Goal: Information Seeking & Learning: Learn about a topic

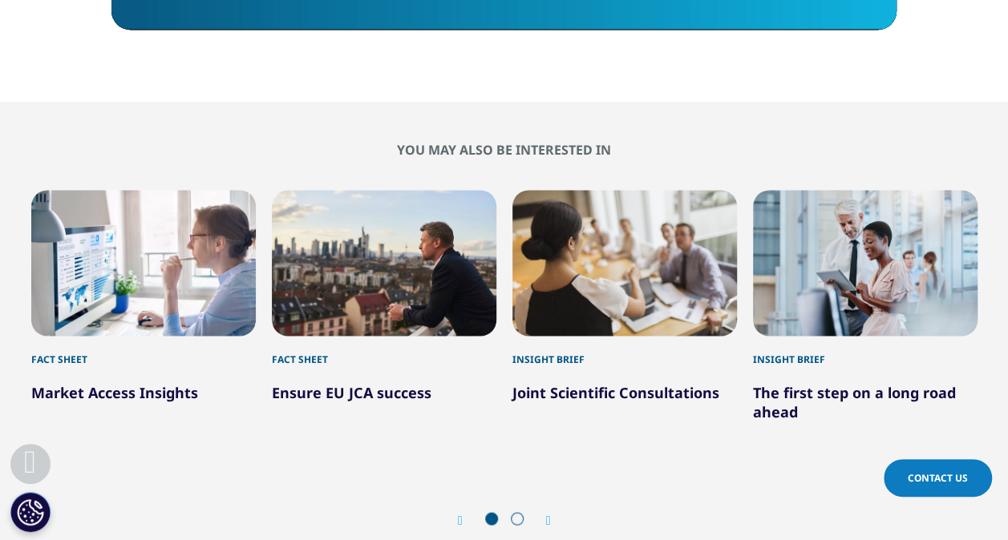
scroll to position [1363, 0]
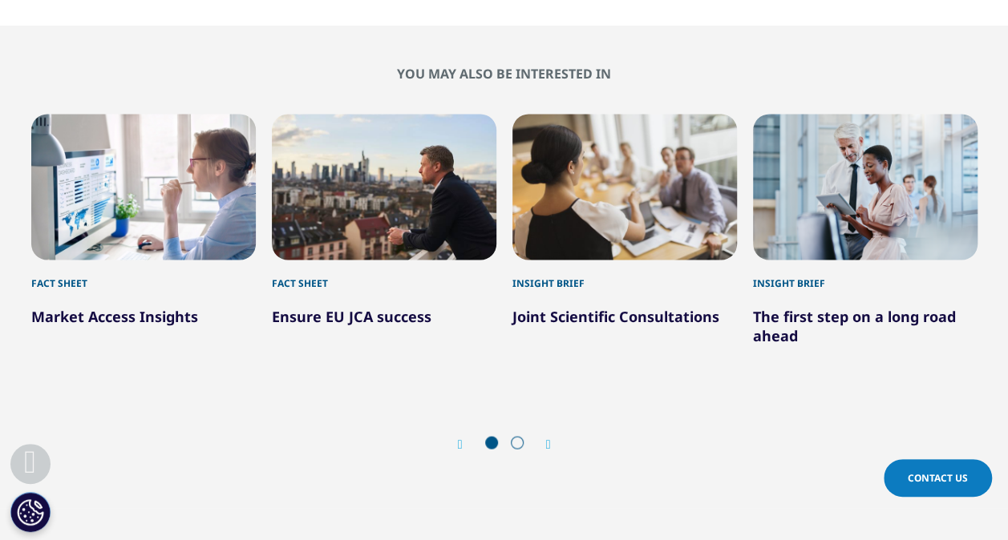
click at [107, 286] on div "Fact Sheet" at bounding box center [143, 275] width 224 height 30
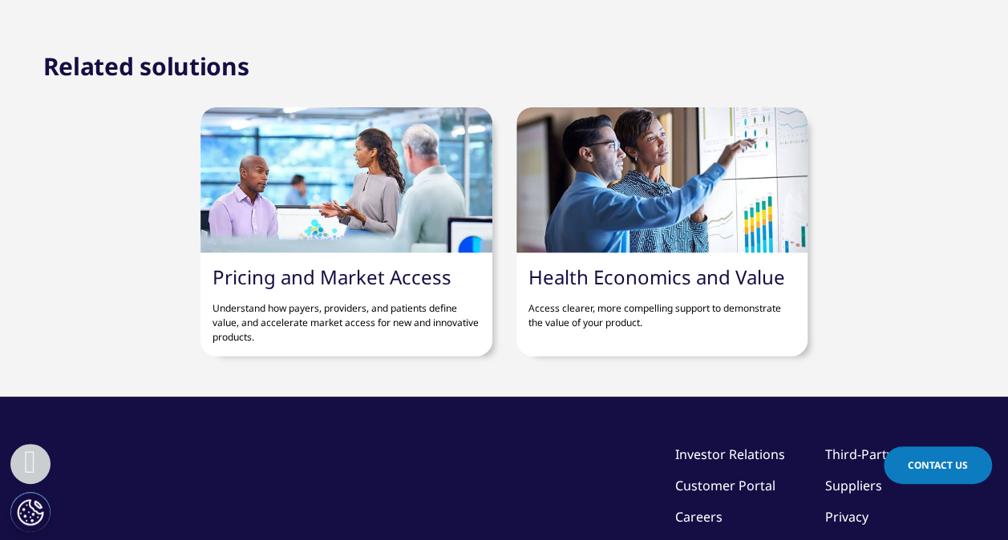
scroll to position [1924, 0]
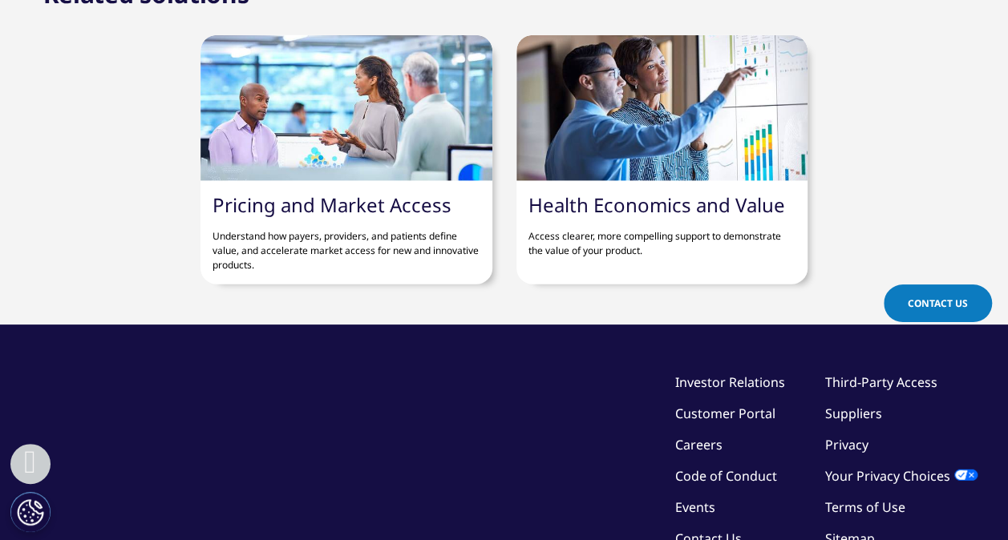
drag, startPoint x: 251, startPoint y: 238, endPoint x: 265, endPoint y: 198, distance: 42.3
click at [265, 198] on link "Pricing and Market Access" at bounding box center [331, 205] width 239 height 26
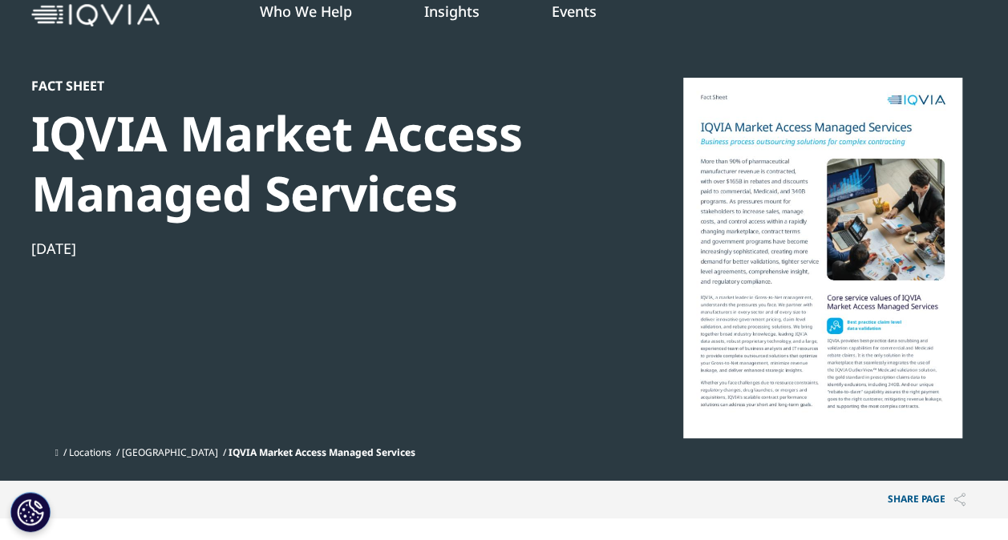
scroll to position [80, 0]
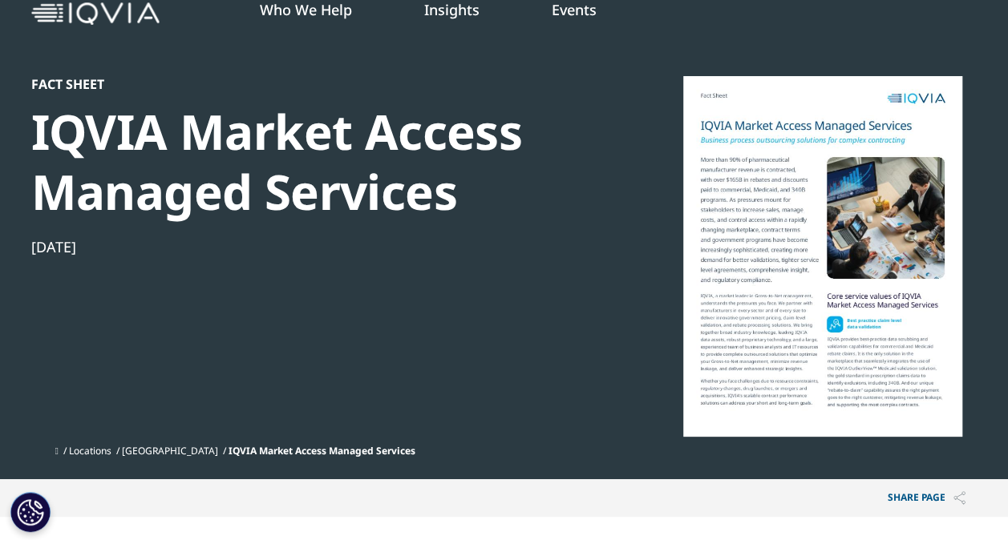
click at [807, 268] on div at bounding box center [822, 256] width 309 height 361
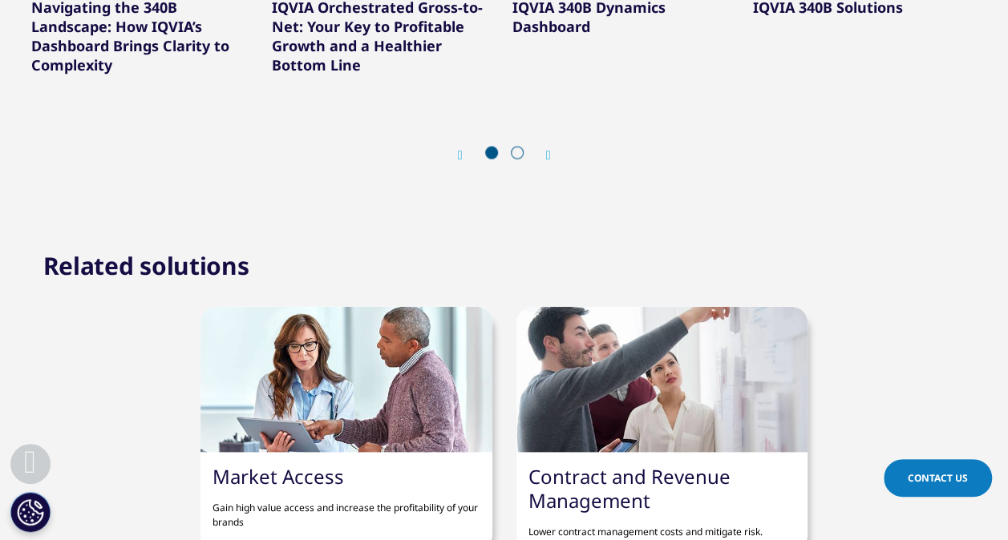
scroll to position [1844, 0]
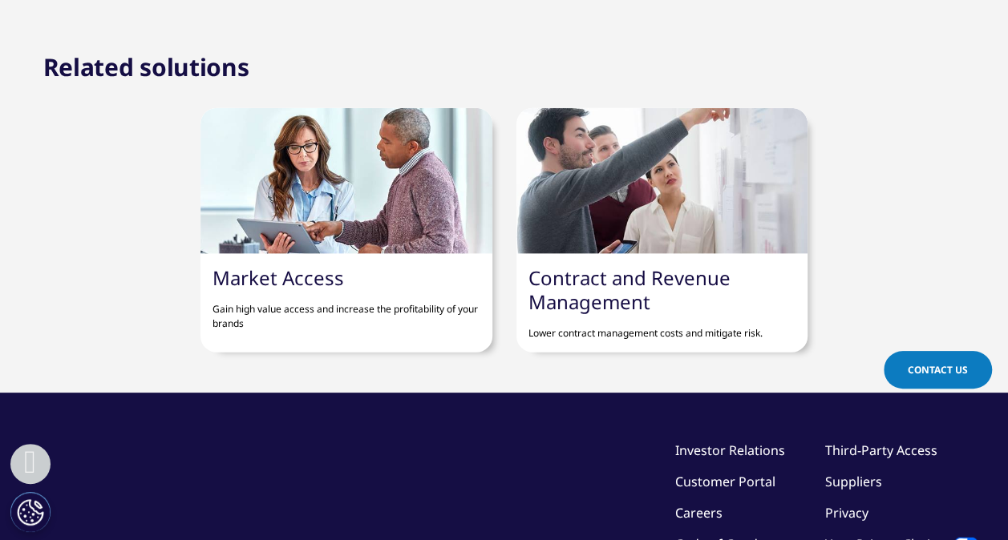
click at [397, 309] on p "Gain high value access and increase the profitability of your brands" at bounding box center [345, 310] width 267 height 41
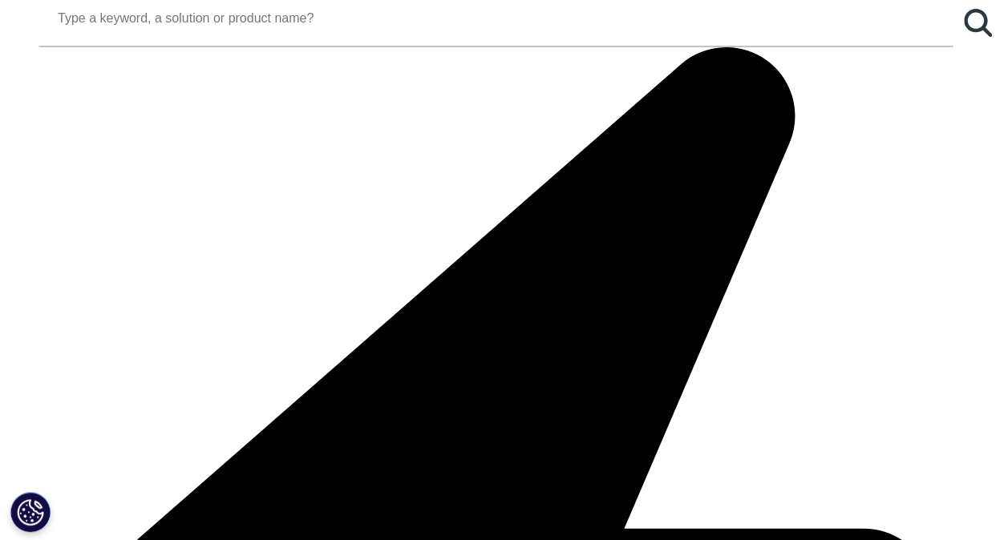
scroll to position [1443, 0]
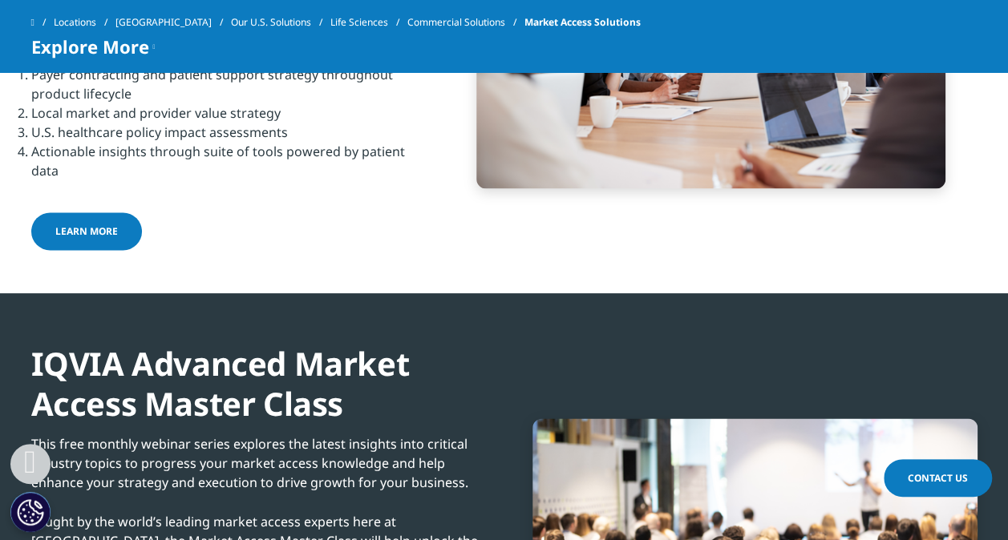
scroll to position [1042, 0]
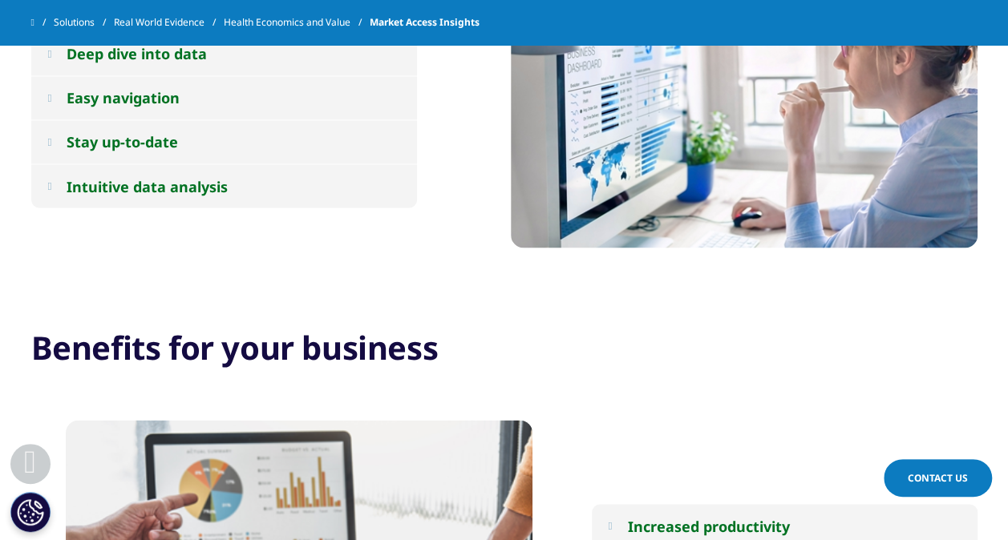
scroll to position [1203, 0]
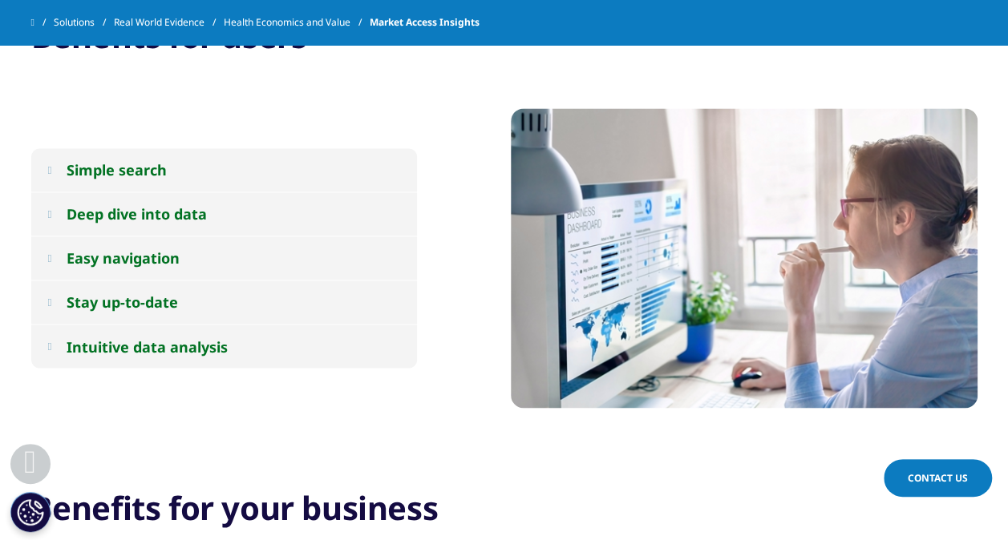
click at [234, 206] on button "Deep dive into data" at bounding box center [224, 213] width 386 height 43
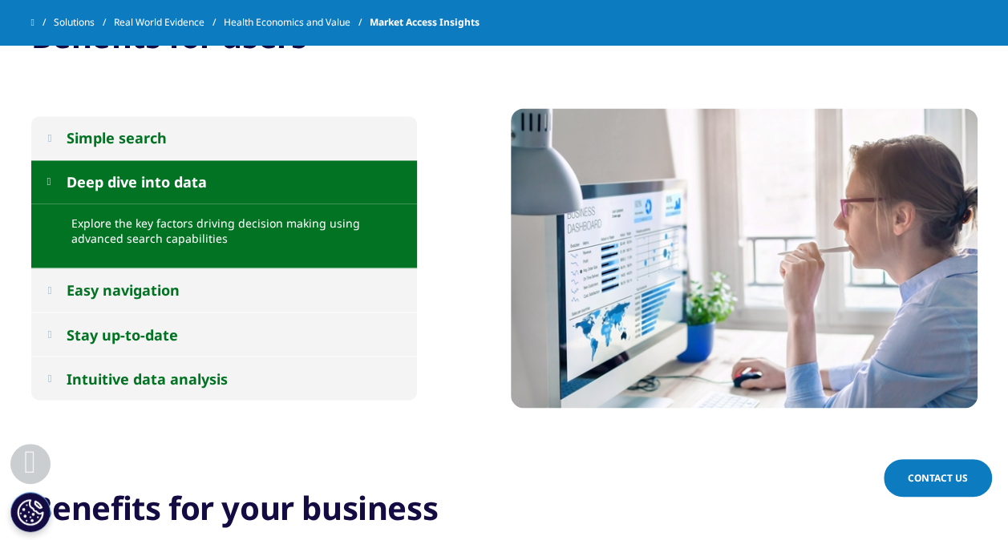
click at [173, 231] on p "Explore the key factors driving decision making using advanced search capabilit…" at bounding box center [238, 236] width 334 height 40
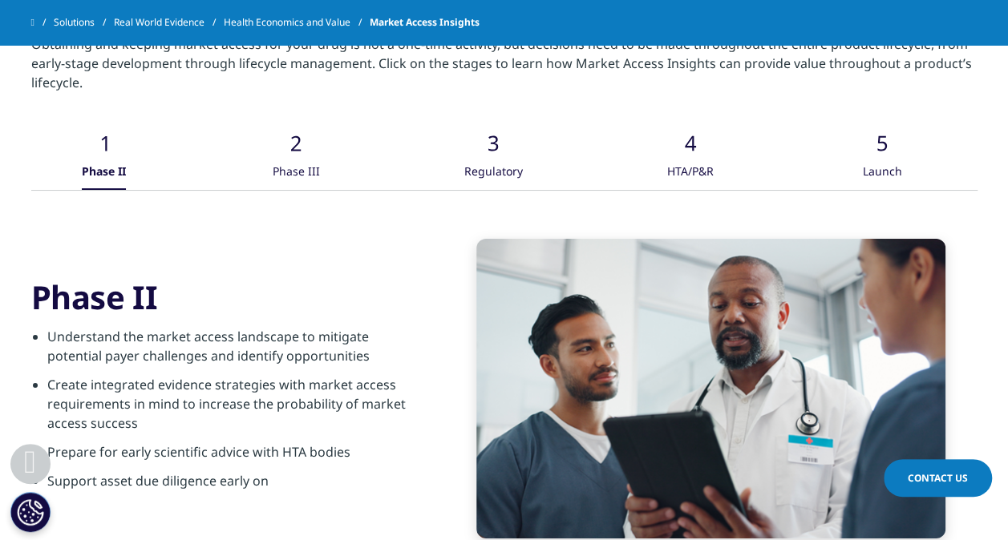
scroll to position [2726, 0]
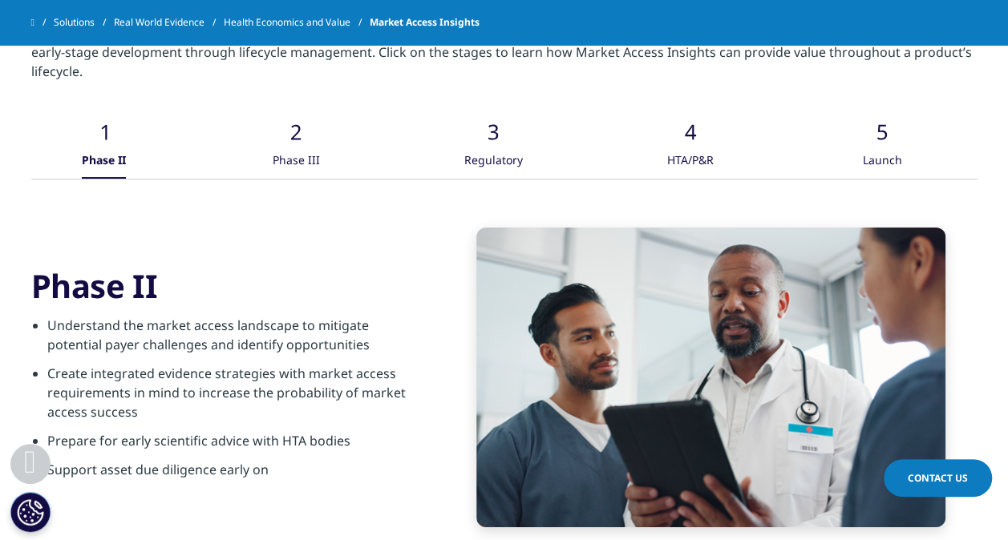
click at [321, 148] on div ".cls-1{fill:#caced0;} Phase II .cls-1{fill:#caced0;} Phase III .cls-1{fill:#cac…" at bounding box center [504, 136] width 946 height 86
click at [312, 144] on div "Phase III" at bounding box center [296, 161] width 47 height 34
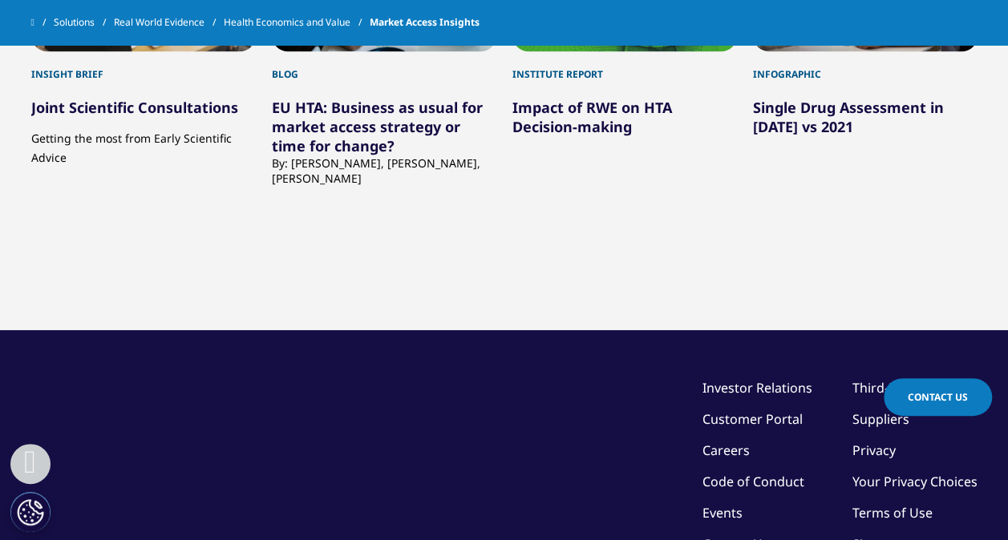
scroll to position [4074, 0]
